Goal: Information Seeking & Learning: Learn about a topic

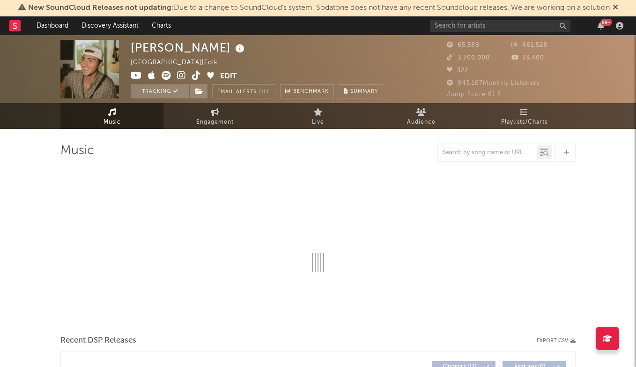
select select "6m"
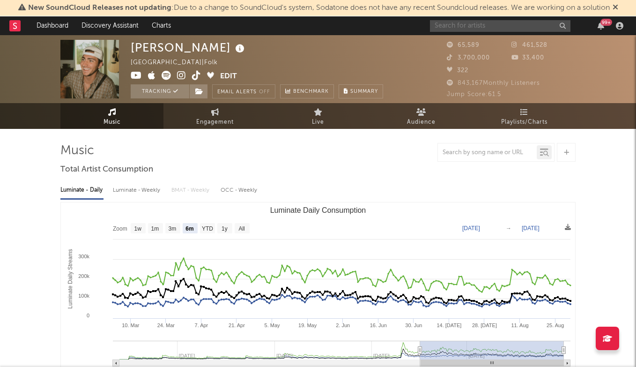
click at [468, 26] on input "text" at bounding box center [500, 26] width 141 height 12
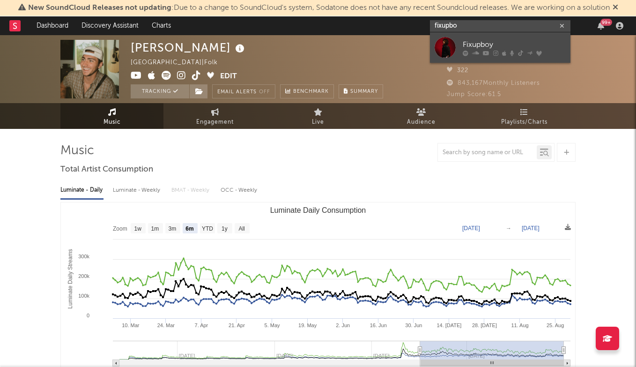
type input "fixupbo"
click at [498, 44] on div "Fixupboy" at bounding box center [514, 44] width 103 height 11
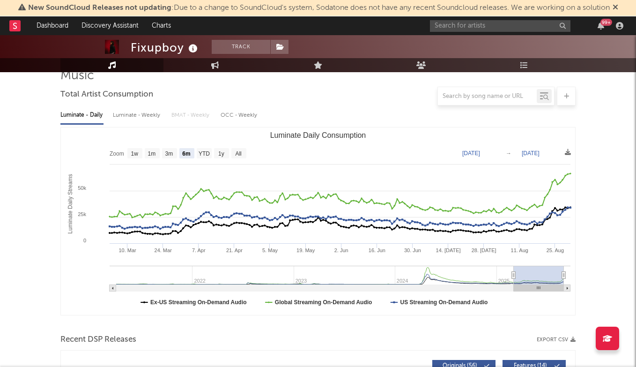
scroll to position [78, 0]
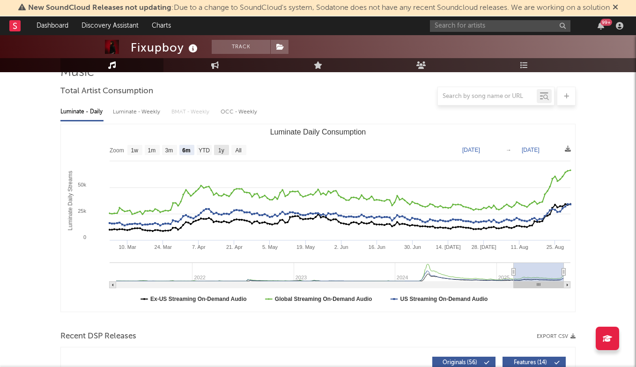
click at [217, 149] on rect "Luminate Daily Consumption" at bounding box center [221, 150] width 15 height 10
select select "1y"
type input "[DATE]"
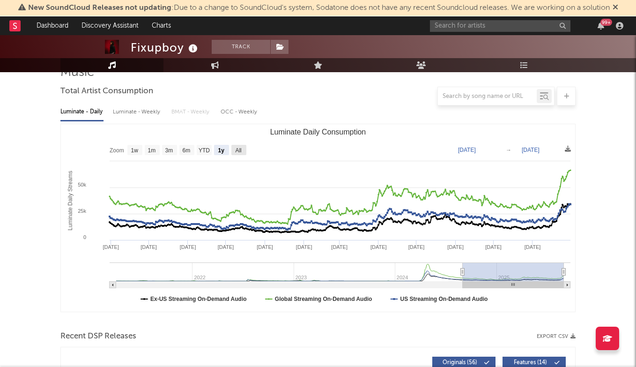
click at [241, 150] on text "All" at bounding box center [238, 150] width 6 height 7
select select "All"
type input "[DATE]"
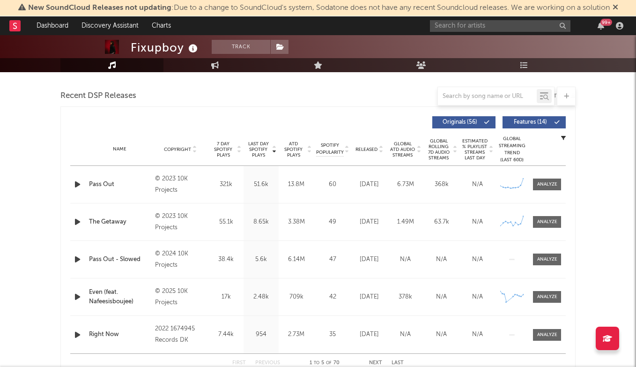
scroll to position [318, 0]
click at [547, 188] on span at bounding box center [547, 184] width 28 height 12
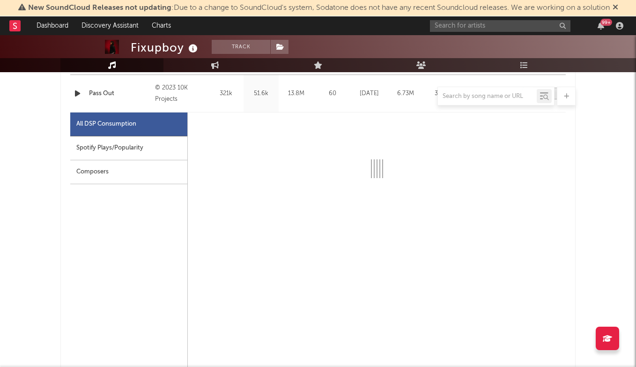
scroll to position [415, 0]
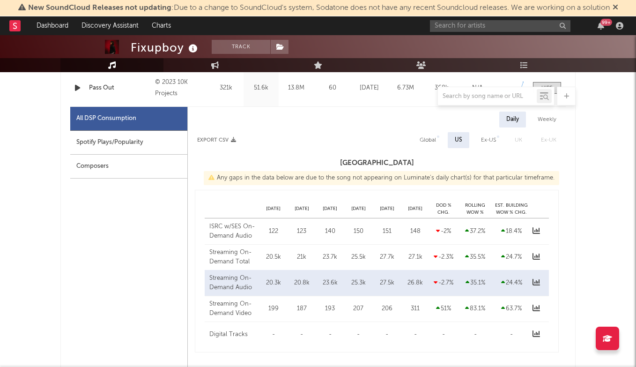
select select "6m"
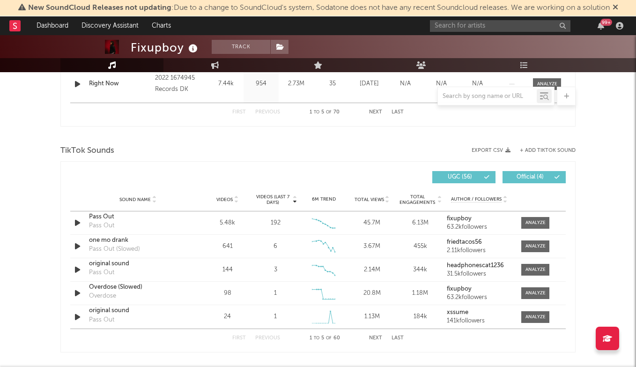
scroll to position [1052, 0]
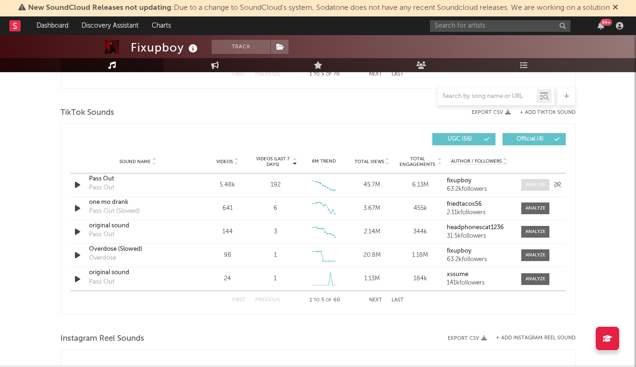
click at [530, 187] on div at bounding box center [536, 184] width 20 height 7
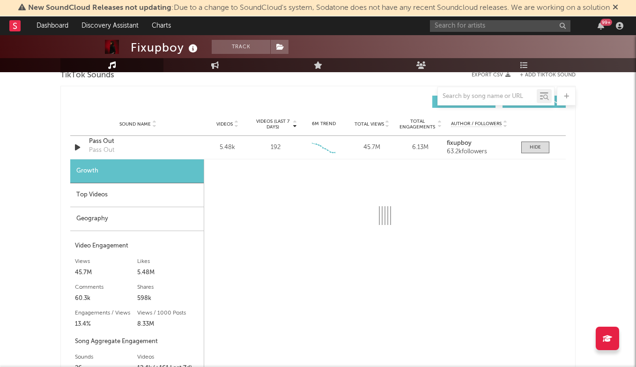
scroll to position [1088, 0]
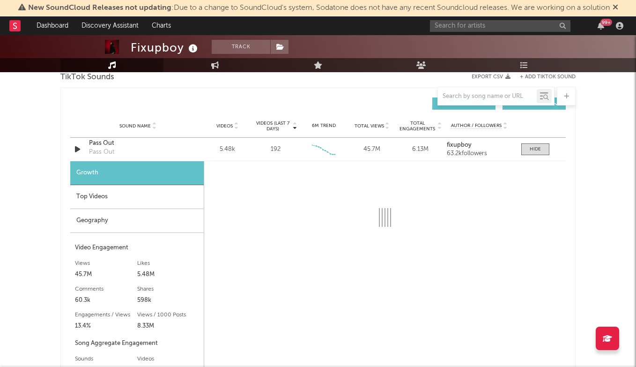
select select "6m"
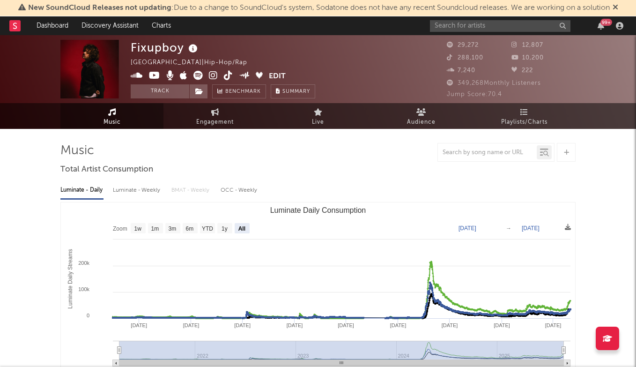
scroll to position [0, 0]
